Goal: Communication & Community: Answer question/provide support

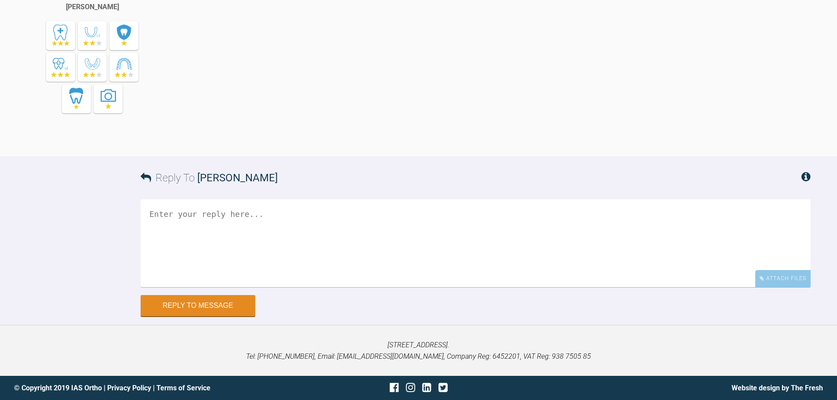
scroll to position [10399, 0]
click at [787, 287] on div "Attach Files" at bounding box center [782, 278] width 55 height 17
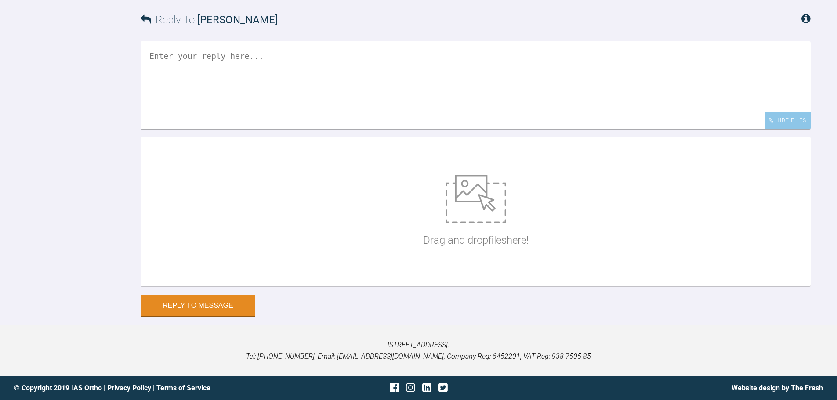
scroll to position [10574, 0]
click at [467, 231] on div "Drag and drop files here!" at bounding box center [475, 212] width 105 height 132
type input "C:\fakepath\IMG_1666.JPG"
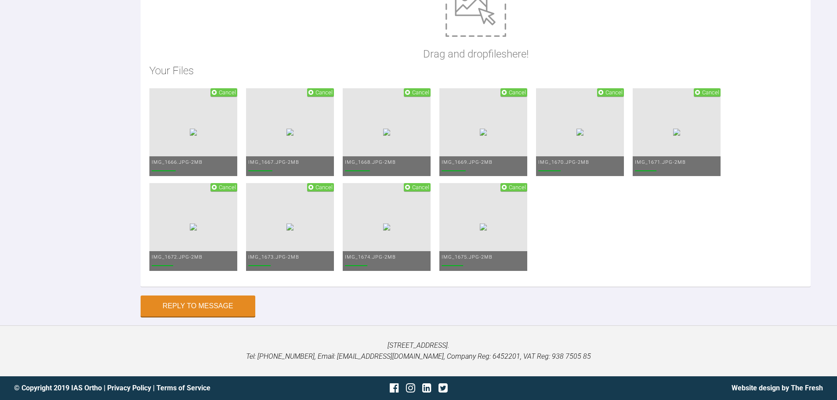
scroll to position [10548, 0]
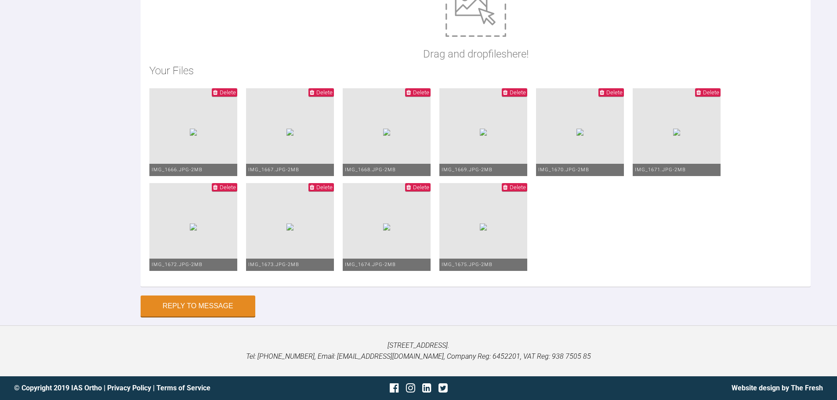
drag, startPoint x: 419, startPoint y: 99, endPoint x: 426, endPoint y: 98, distance: 6.7
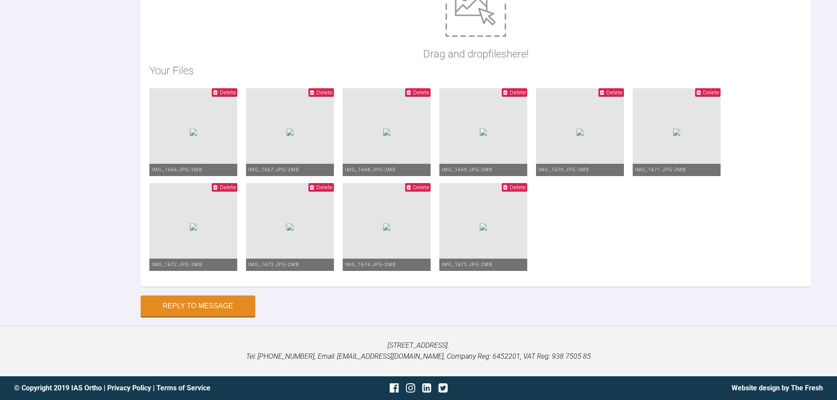
drag, startPoint x: 474, startPoint y: 114, endPoint x: 462, endPoint y: 114, distance: 11.9
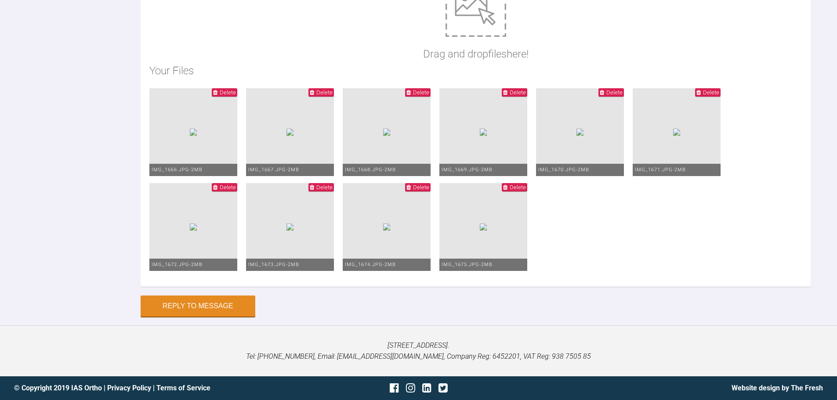
type textarea "Hi there. So pt back from 10 weeks away. UL6 metal tube had come off. Then wire…"
click at [214, 306] on button "Reply to Message" at bounding box center [198, 306] width 115 height 21
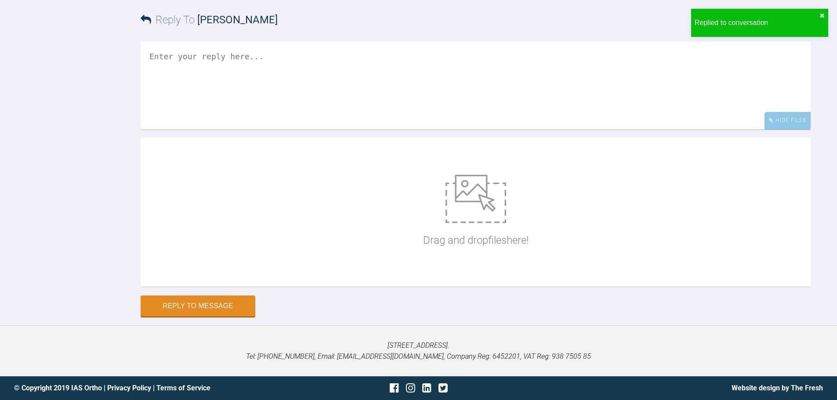
scroll to position [10468, 0]
